Goal: Ask a question

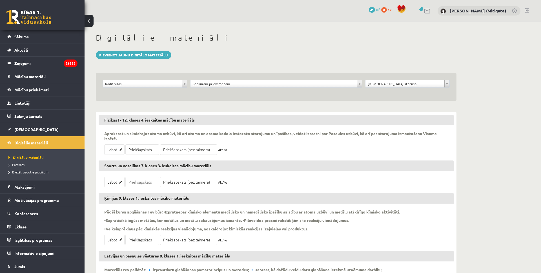
click at [144, 184] on link "Priekšapskats" at bounding box center [142, 182] width 34 height 10
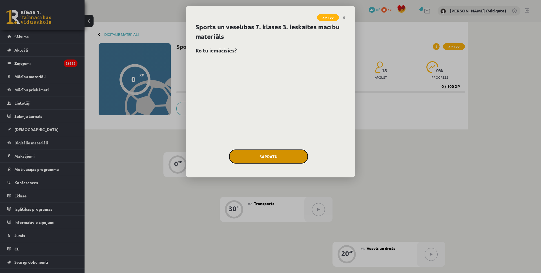
click at [290, 156] on button "Sapratu" at bounding box center [268, 156] width 79 height 14
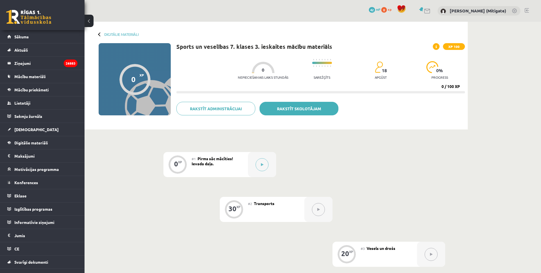
click at [295, 114] on link "Rakstīt skolotājam" at bounding box center [299, 109] width 79 height 14
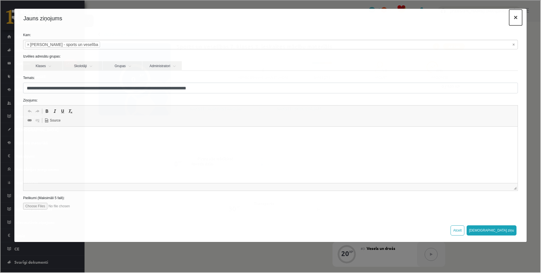
click at [516, 19] on button "×" at bounding box center [515, 17] width 13 height 16
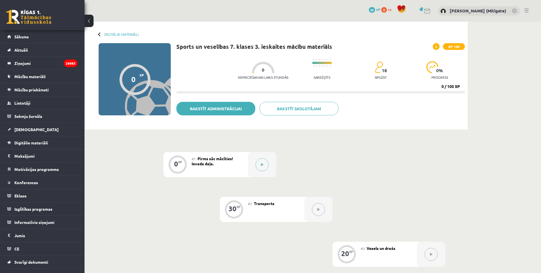
click at [205, 103] on link "Rakstīt administrācijai" at bounding box center [215, 109] width 79 height 14
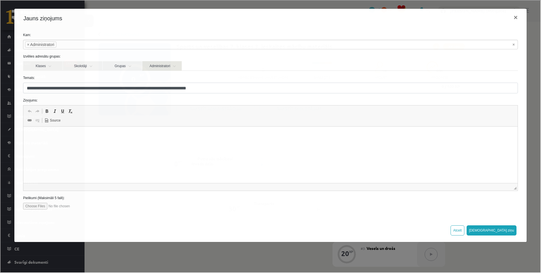
click at [160, 63] on link "Administratori" at bounding box center [161, 66] width 39 height 10
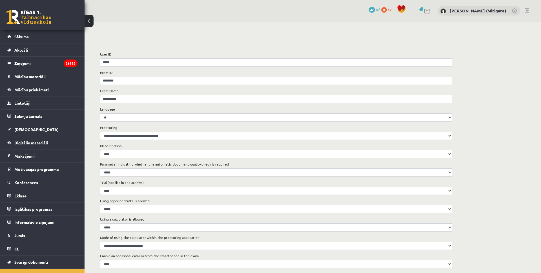
scroll to position [9, 0]
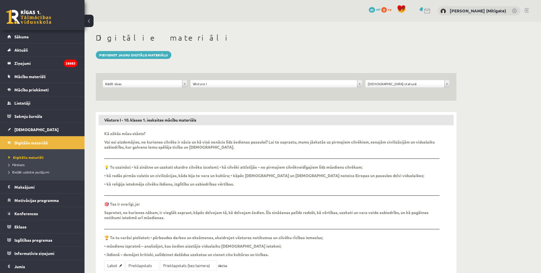
scroll to position [111, 0]
